Goal: Task Accomplishment & Management: Use online tool/utility

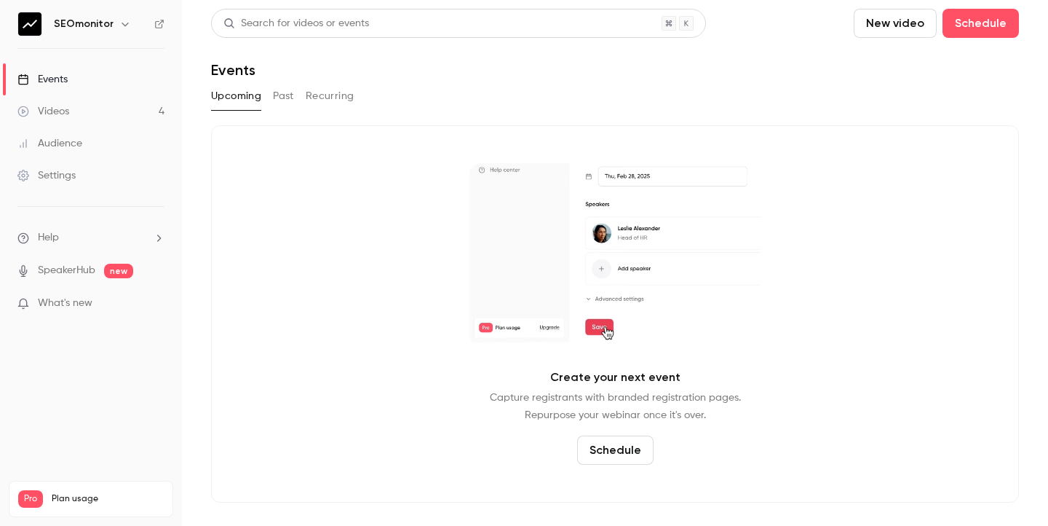
click at [124, 116] on link "Videos 4" at bounding box center [91, 111] width 182 height 32
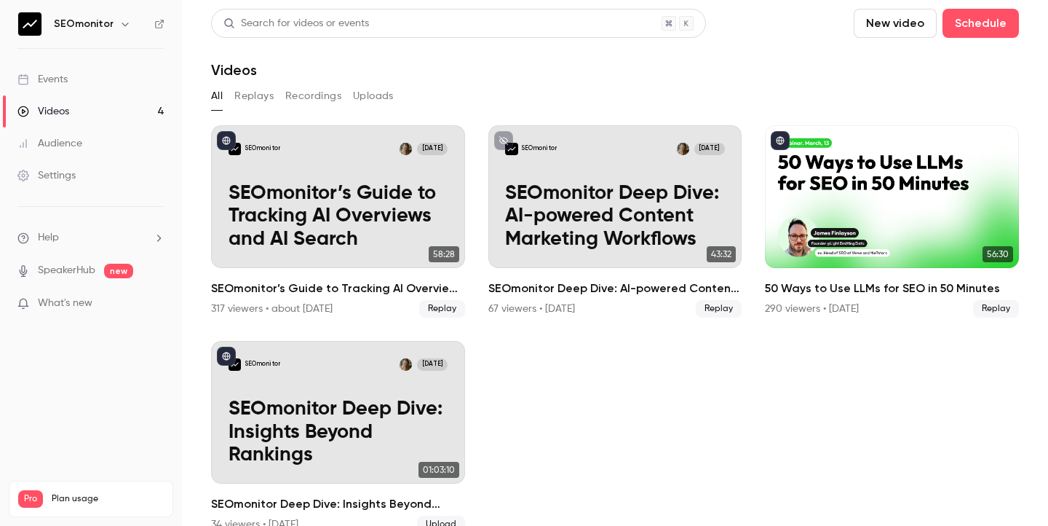
scroll to position [25, 0]
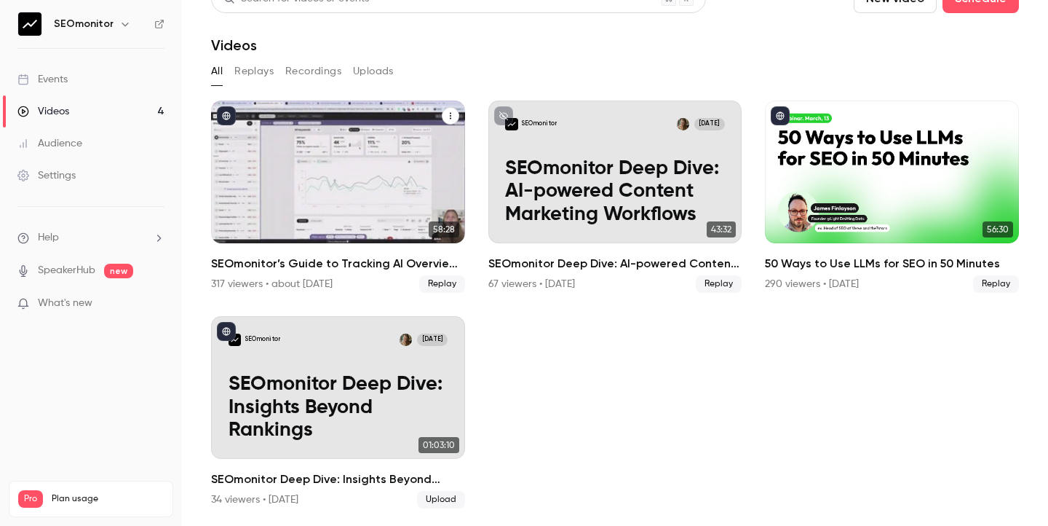
click at [340, 258] on h2 "SEOmonitor’s Guide to Tracking AI Overviews and AI Search" at bounding box center [338, 263] width 254 height 17
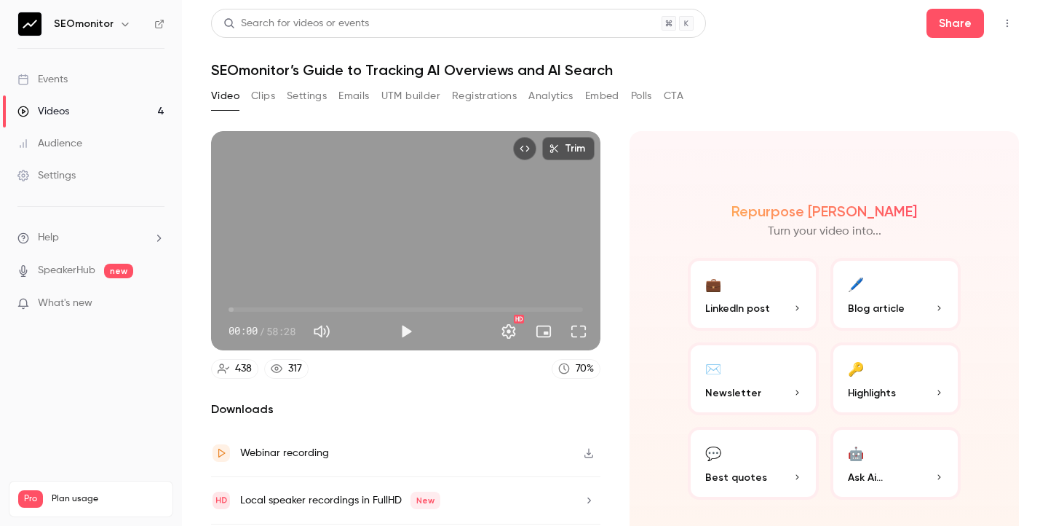
click at [482, 98] on button "Registrations" at bounding box center [484, 95] width 65 height 23
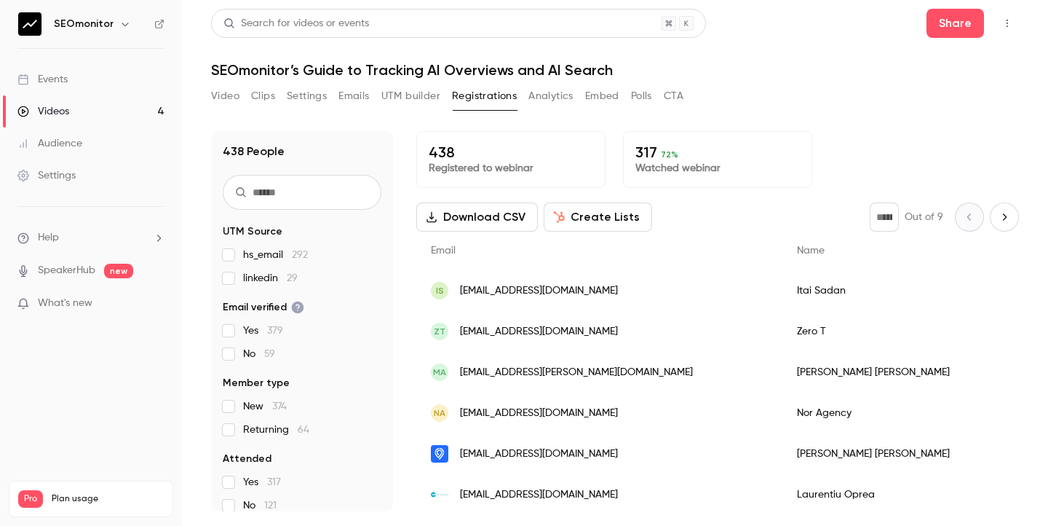
click at [285, 196] on input "text" at bounding box center [302, 192] width 159 height 35
type input "**********"
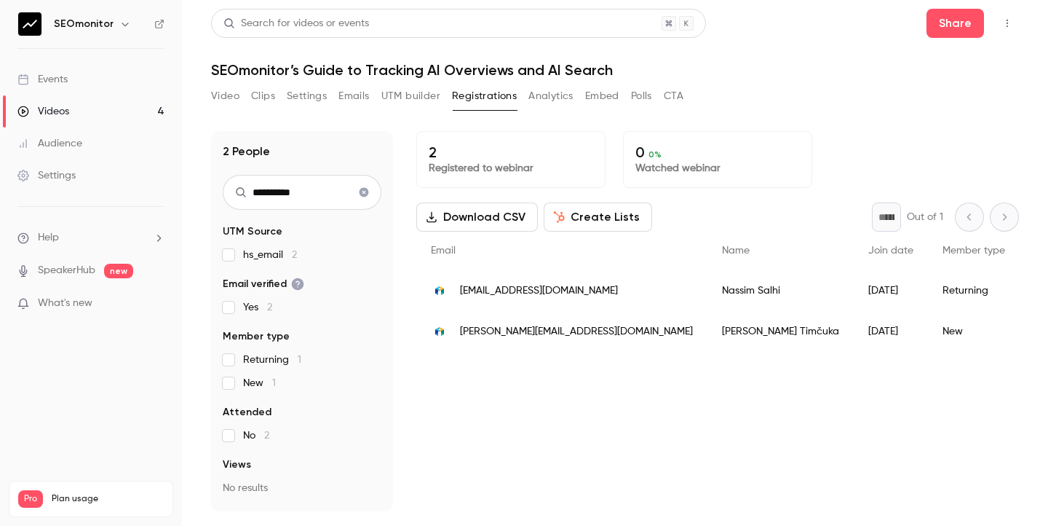
click at [582, 288] on span "[EMAIL_ADDRESS][DOMAIN_NAME]" at bounding box center [539, 290] width 158 height 15
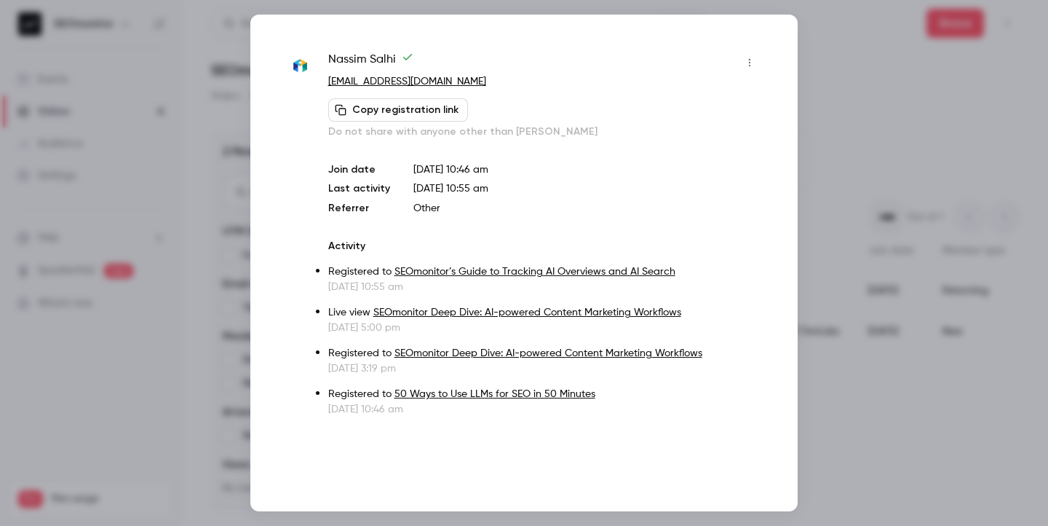
click at [852, 53] on div at bounding box center [524, 263] width 1048 height 526
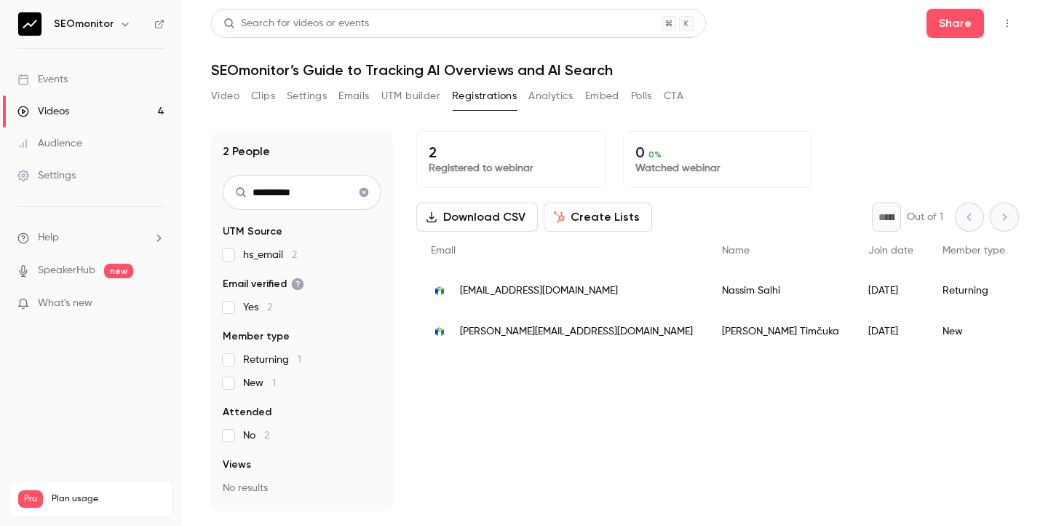
click at [555, 106] on button "Analytics" at bounding box center [550, 95] width 45 height 23
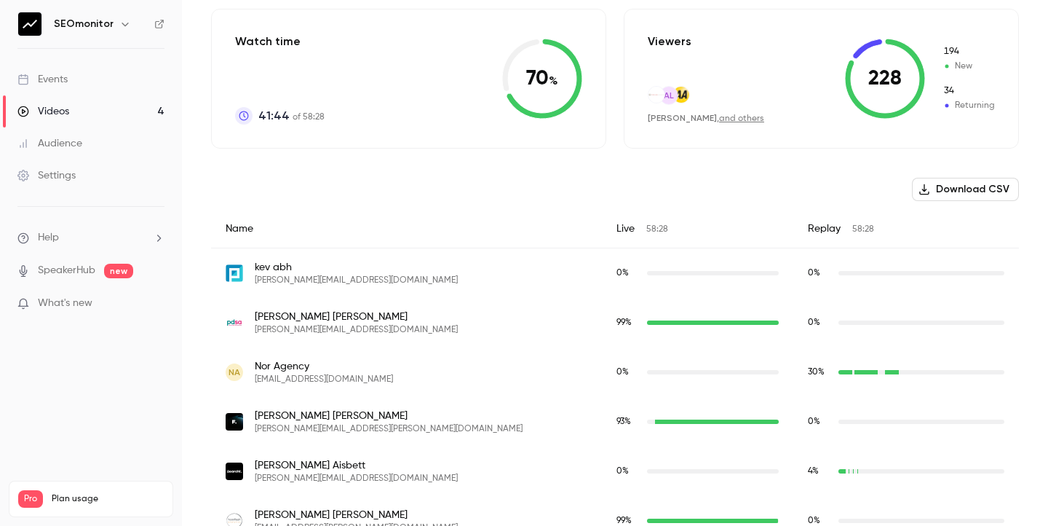
scroll to position [324, 0]
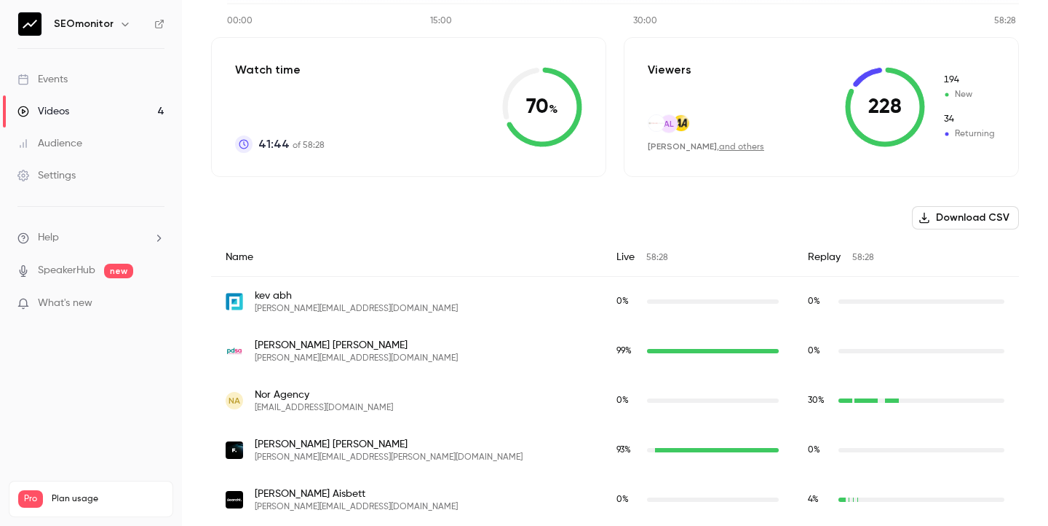
click at [938, 227] on button "Download CSV" at bounding box center [965, 217] width 107 height 23
